Goal: Task Accomplishment & Management: Manage account settings

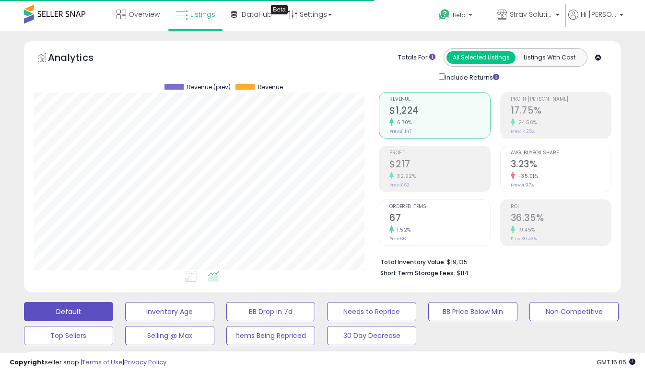
scroll to position [197, 346]
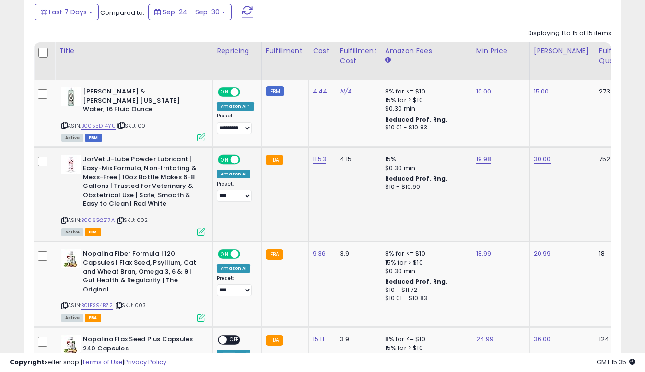
scroll to position [438, 0]
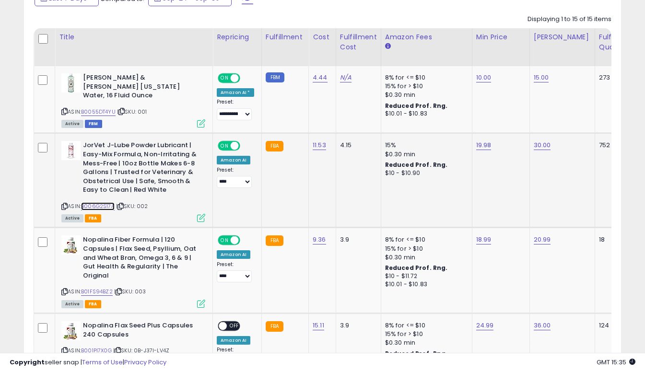
click at [109, 203] on link "B006G2S17A" at bounding box center [98, 207] width 34 height 8
click at [98, 288] on link "B01FS94BZ2" at bounding box center [97, 292] width 32 height 8
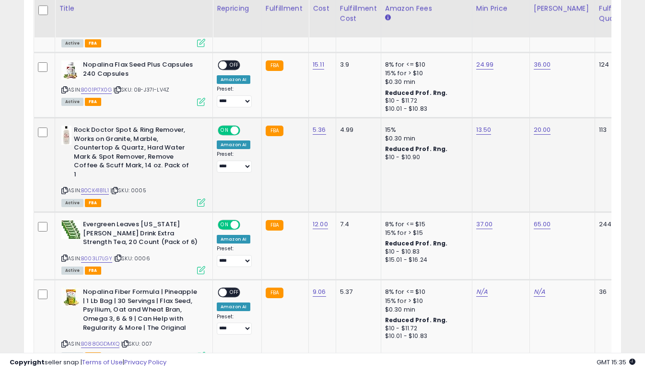
scroll to position [706, 0]
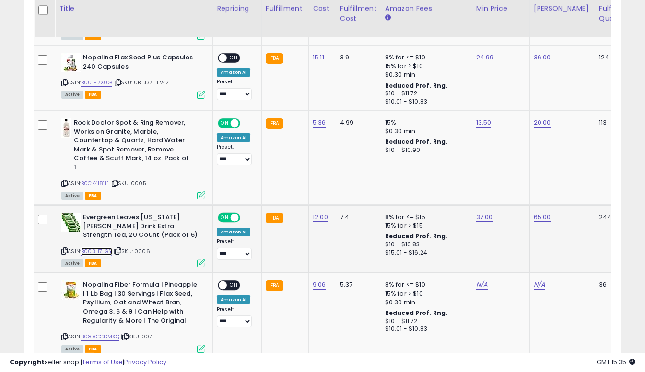
click at [97, 248] on link "B003LI7LGY" at bounding box center [96, 252] width 31 height 8
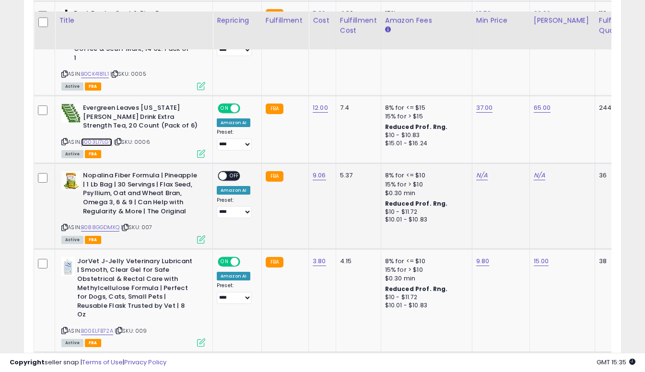
scroll to position [829, 0]
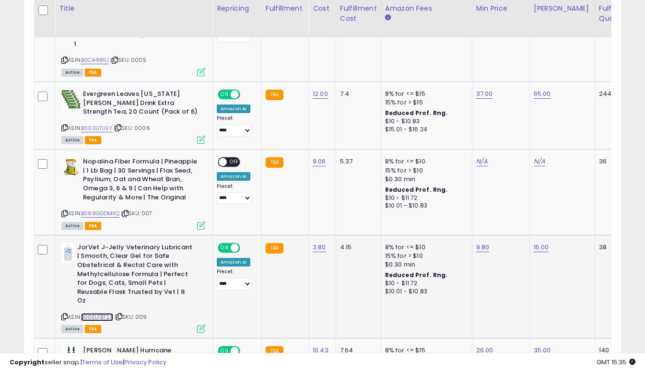
click at [96, 313] on link "B00ELFB72A" at bounding box center [97, 317] width 32 height 8
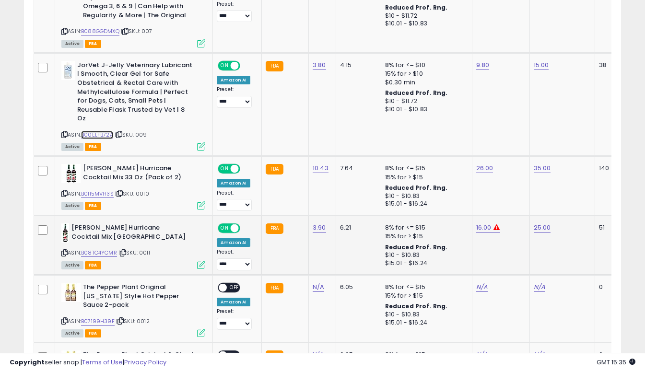
scroll to position [1064, 0]
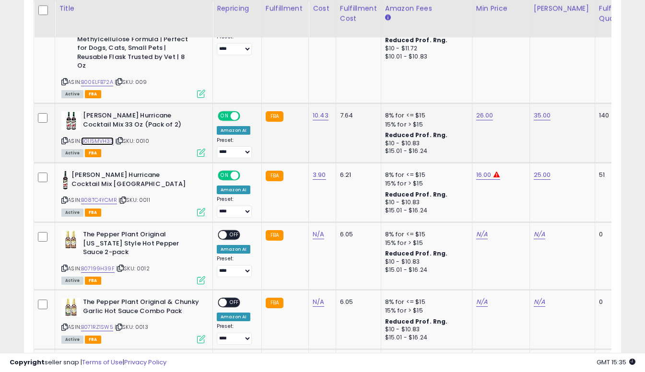
click at [100, 137] on link "B01I5MVH3S" at bounding box center [97, 141] width 33 height 8
click at [101, 196] on link "B08TC4YCMR" at bounding box center [99, 200] width 36 height 8
click at [103, 265] on link "B07199H39F" at bounding box center [98, 269] width 34 height 8
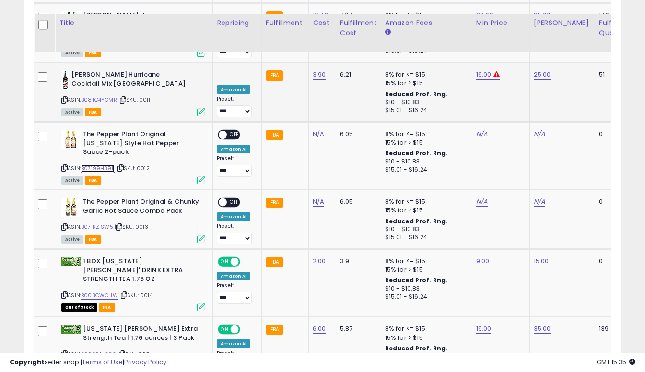
scroll to position [1187, 0]
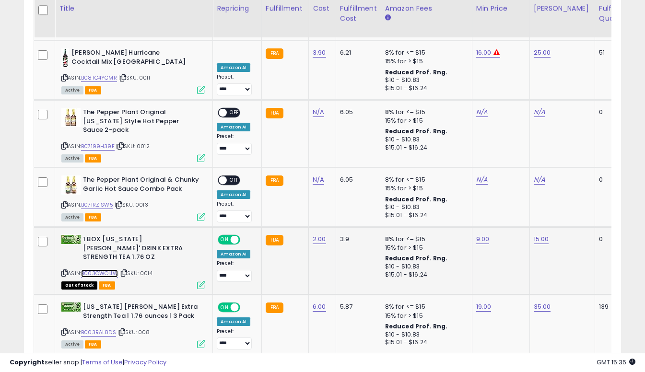
click at [107, 270] on link "B003CWOIJW" at bounding box center [99, 274] width 37 height 8
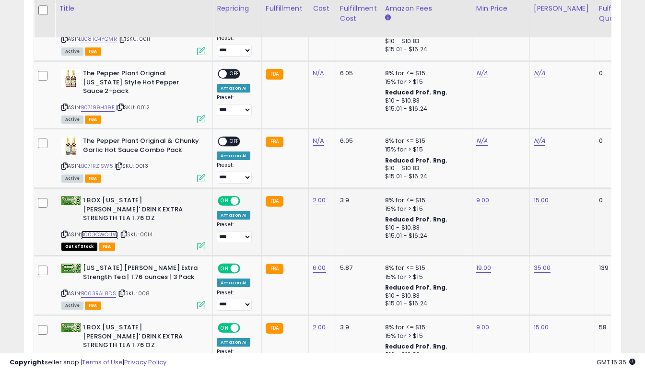
scroll to position [1226, 0]
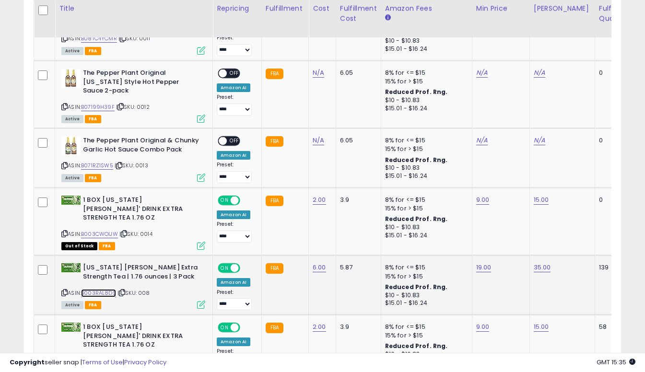
click at [102, 289] on link "B003RAL8DS" at bounding box center [98, 293] width 35 height 8
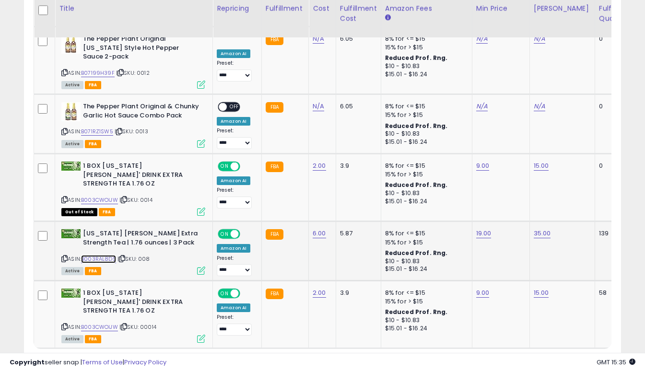
click at [105, 255] on link "B003RAL8DS" at bounding box center [98, 259] width 35 height 8
click at [108, 323] on link "B003CWOIJW" at bounding box center [99, 327] width 37 height 8
